Goal: Use online tool/utility

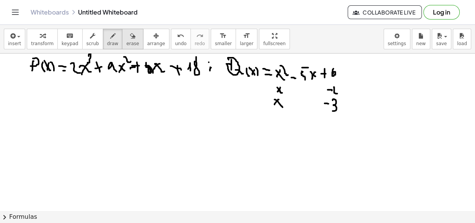
click at [126, 39] on div "button" at bounding box center [132, 35] width 13 height 9
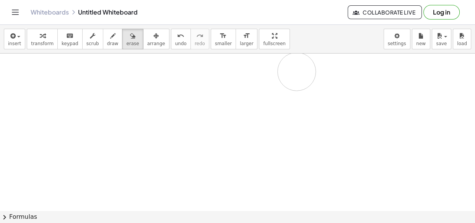
drag, startPoint x: 329, startPoint y: 101, endPoint x: 297, endPoint y: 72, distance: 43.3
click at [297, 72] on div at bounding box center [237, 211] width 475 height 314
click at [110, 38] on icon "button" at bounding box center [112, 35] width 5 height 9
drag, startPoint x: 74, startPoint y: 80, endPoint x: 64, endPoint y: 86, distance: 12.3
click at [64, 86] on div at bounding box center [237, 211] width 475 height 314
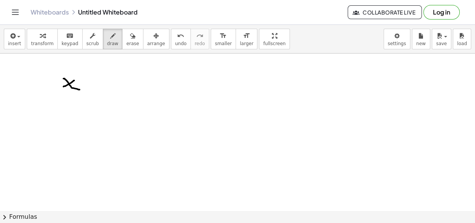
drag, startPoint x: 68, startPoint y: 82, endPoint x: 80, endPoint y: 90, distance: 13.6
click at [80, 90] on div at bounding box center [237, 211] width 475 height 314
drag, startPoint x: 73, startPoint y: 73, endPoint x: 85, endPoint y: 78, distance: 13.3
click at [84, 79] on div at bounding box center [237, 211] width 475 height 314
drag, startPoint x: 89, startPoint y: 85, endPoint x: 99, endPoint y: 87, distance: 10.5
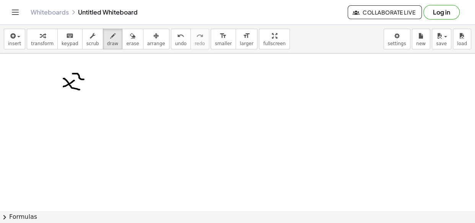
click at [99, 88] on div at bounding box center [237, 211] width 475 height 314
click at [96, 95] on div at bounding box center [237, 211] width 475 height 314
drag, startPoint x: 107, startPoint y: 82, endPoint x: 113, endPoint y: 96, distance: 15.6
click at [114, 99] on div at bounding box center [237, 211] width 475 height 314
drag, startPoint x: 119, startPoint y: 89, endPoint x: 116, endPoint y: 94, distance: 6.0
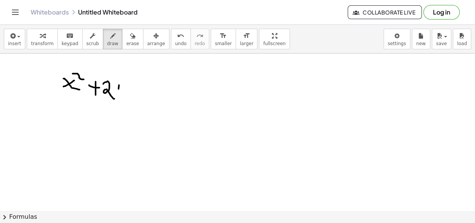
click at [117, 94] on div at bounding box center [237, 211] width 475 height 314
drag, startPoint x: 123, startPoint y: 93, endPoint x: 126, endPoint y: 91, distance: 4.1
click at [124, 92] on div at bounding box center [237, 211] width 475 height 314
click at [148, 90] on div at bounding box center [237, 211] width 475 height 314
click at [150, 90] on div at bounding box center [237, 211] width 475 height 314
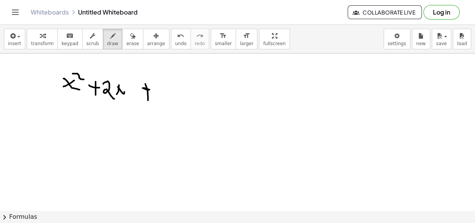
drag, startPoint x: 145, startPoint y: 84, endPoint x: 148, endPoint y: 100, distance: 16.7
click at [148, 100] on div at bounding box center [237, 211] width 475 height 314
drag, startPoint x: 156, startPoint y: 91, endPoint x: 171, endPoint y: 94, distance: 14.9
click at [173, 93] on div at bounding box center [237, 211] width 475 height 314
click at [179, 97] on div at bounding box center [237, 211] width 475 height 314
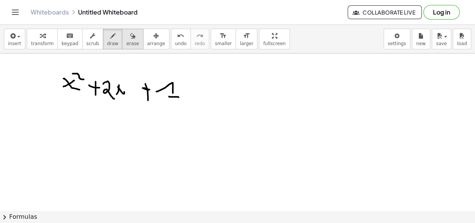
click at [130, 40] on icon "button" at bounding box center [132, 35] width 5 height 9
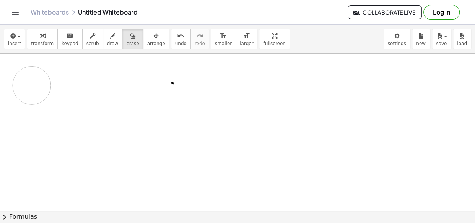
drag, startPoint x: 117, startPoint y: 95, endPoint x: 151, endPoint y: 103, distance: 34.6
click at [32, 85] on div at bounding box center [237, 211] width 475 height 314
drag, startPoint x: 184, startPoint y: 99, endPoint x: 167, endPoint y: 91, distance: 19.2
click at [167, 91] on div at bounding box center [237, 211] width 475 height 314
